Goal: Transaction & Acquisition: Subscribe to service/newsletter

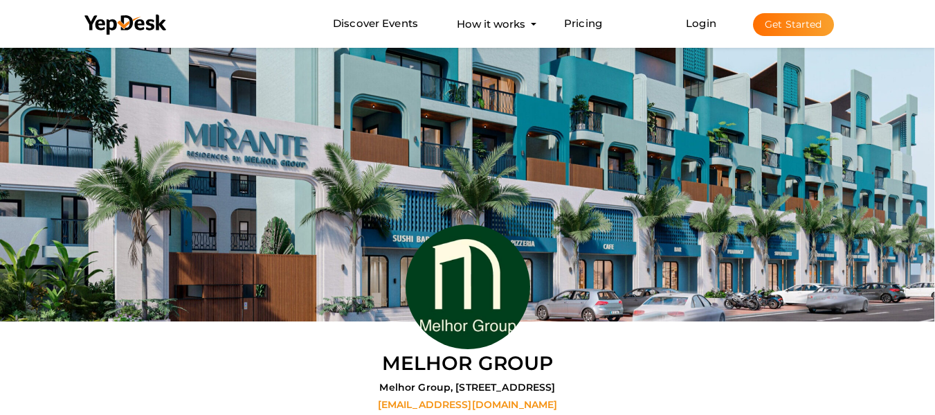
scroll to position [44, 0]
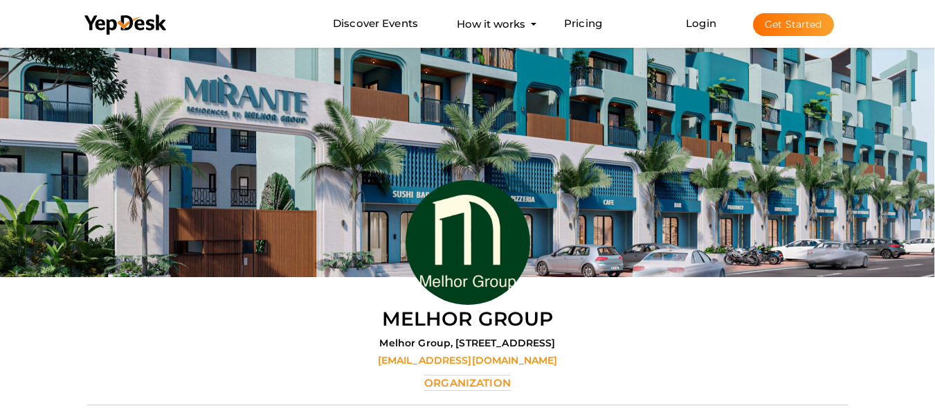
click at [773, 19] on button "Get Started" at bounding box center [793, 24] width 81 height 23
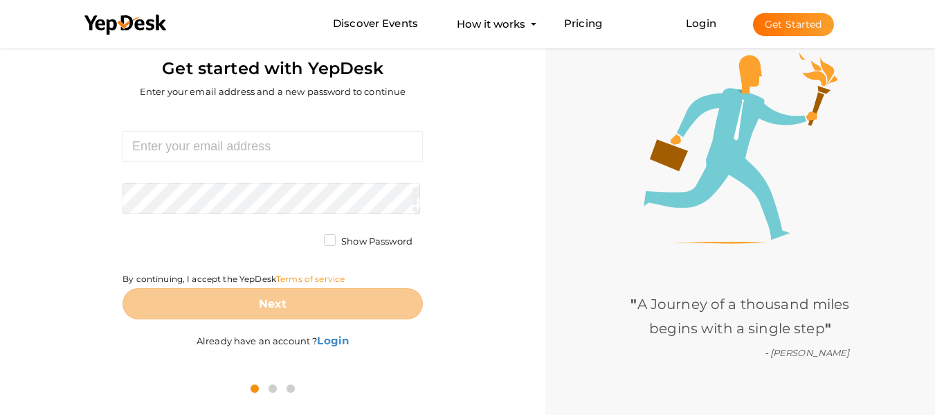
scroll to position [44, 0]
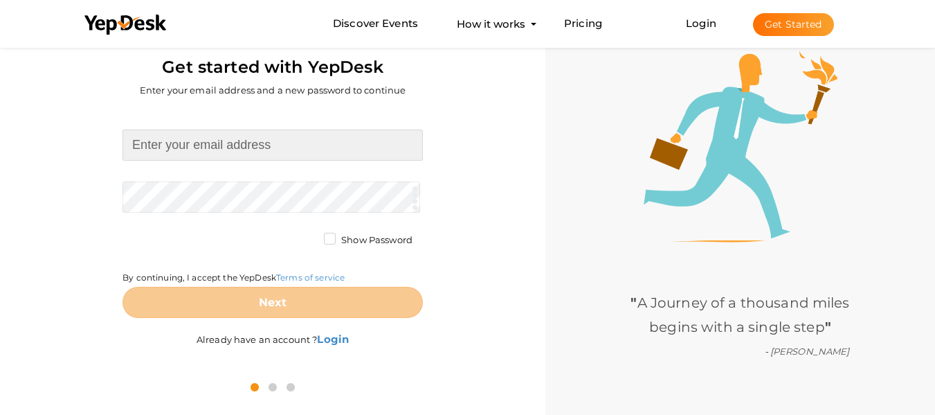
click at [307, 152] on input at bounding box center [273, 144] width 301 height 31
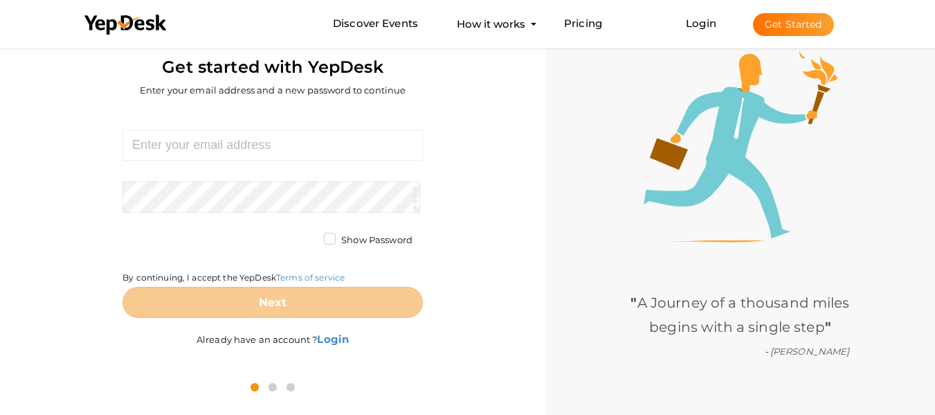
click at [471, 207] on div "Required. Invalid email. Checking You already have a YepDesk account. Please Si…" at bounding box center [272, 240] width 525 height 262
click at [807, 18] on button "Get Started" at bounding box center [793, 24] width 81 height 23
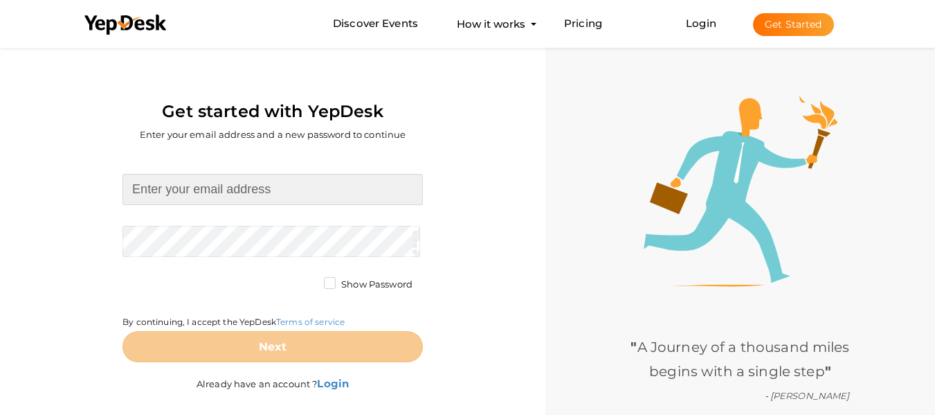
click at [274, 199] on input at bounding box center [273, 189] width 301 height 31
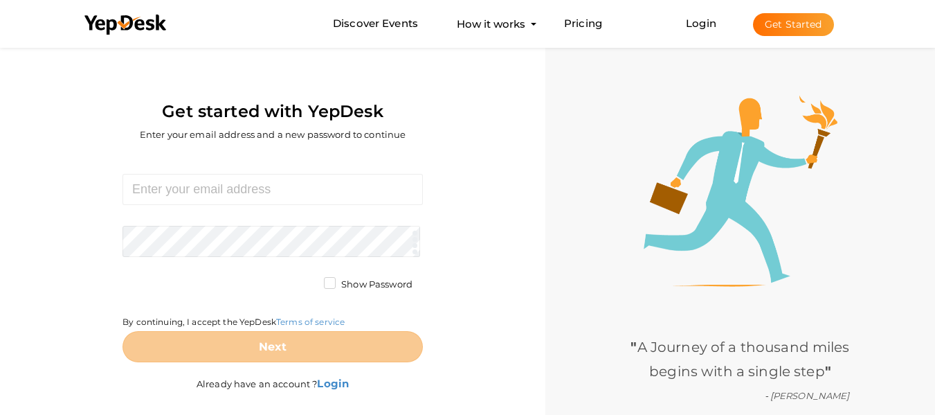
click at [477, 168] on div "Required. Invalid email. Checking You already have a YepDesk account. Please Si…" at bounding box center [272, 284] width 525 height 262
